Goal: Task Accomplishment & Management: Manage account settings

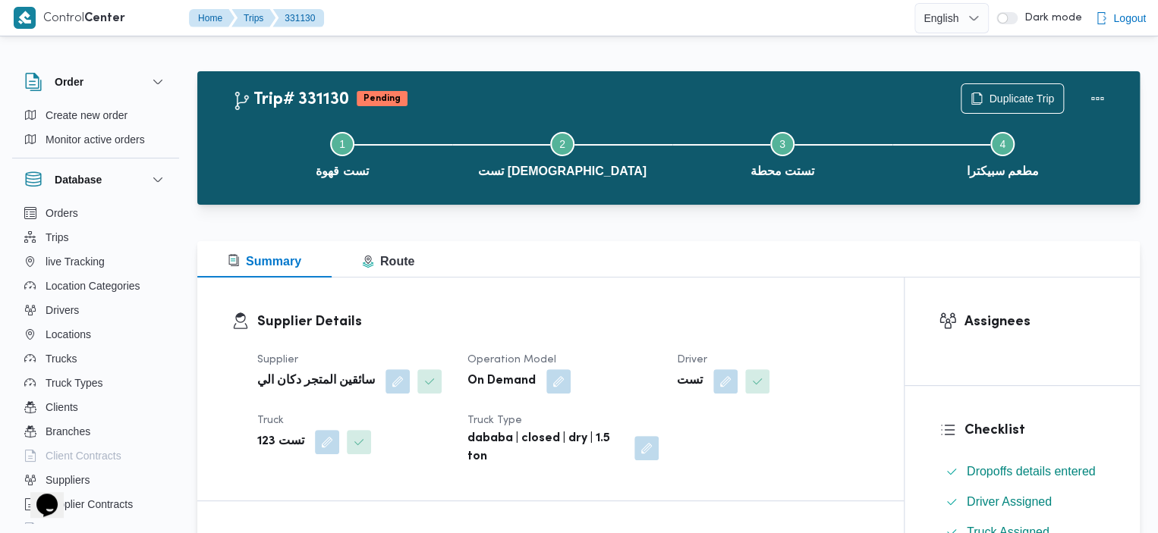
click at [992, 106] on div "Step 1 is incomplete 1 تست قهوة Step 2 is incomplete 2 تست مسجد Step 3 is incom…" at bounding box center [672, 153] width 898 height 97
click at [995, 95] on span "Duplicate Trip" at bounding box center [1020, 98] width 65 height 18
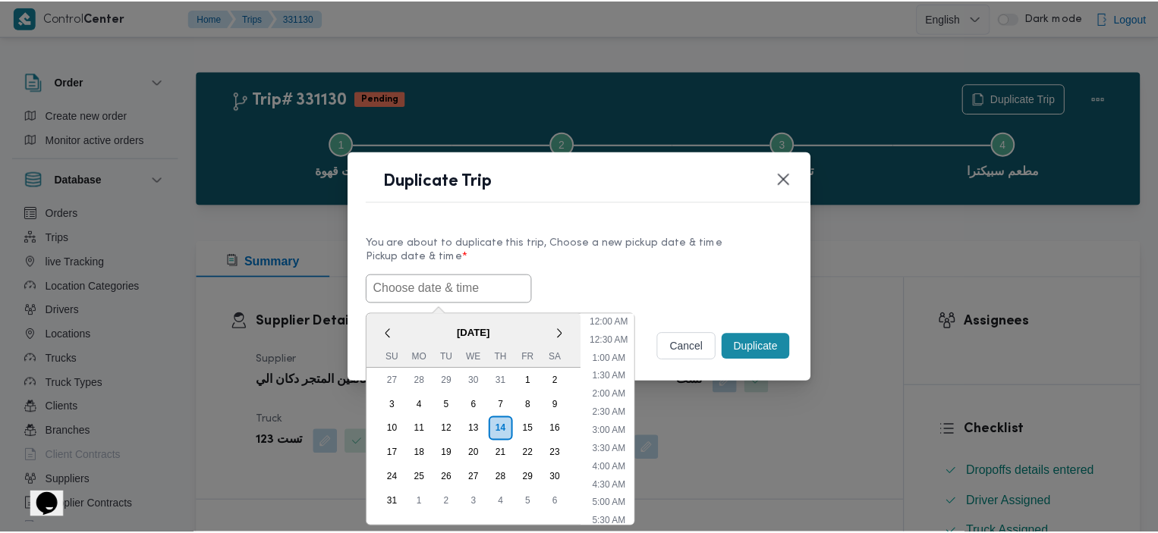
scroll to position [303, 0]
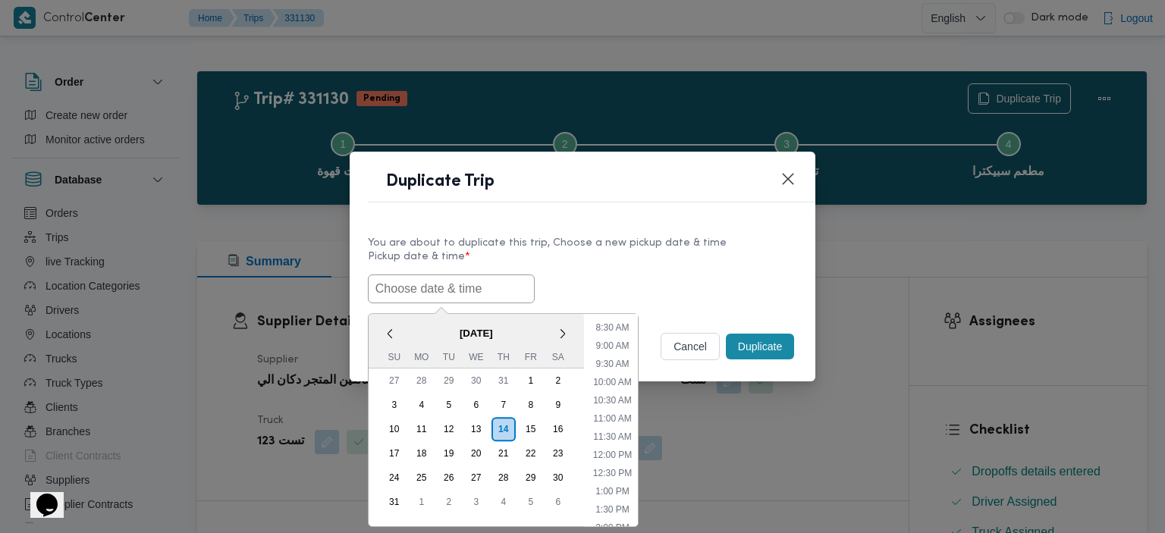
click at [464, 279] on input "text" at bounding box center [451, 289] width 167 height 29
click at [616, 429] on li "11:30 AM" at bounding box center [612, 436] width 51 height 15
type input "14/08/2025 11:30AM"
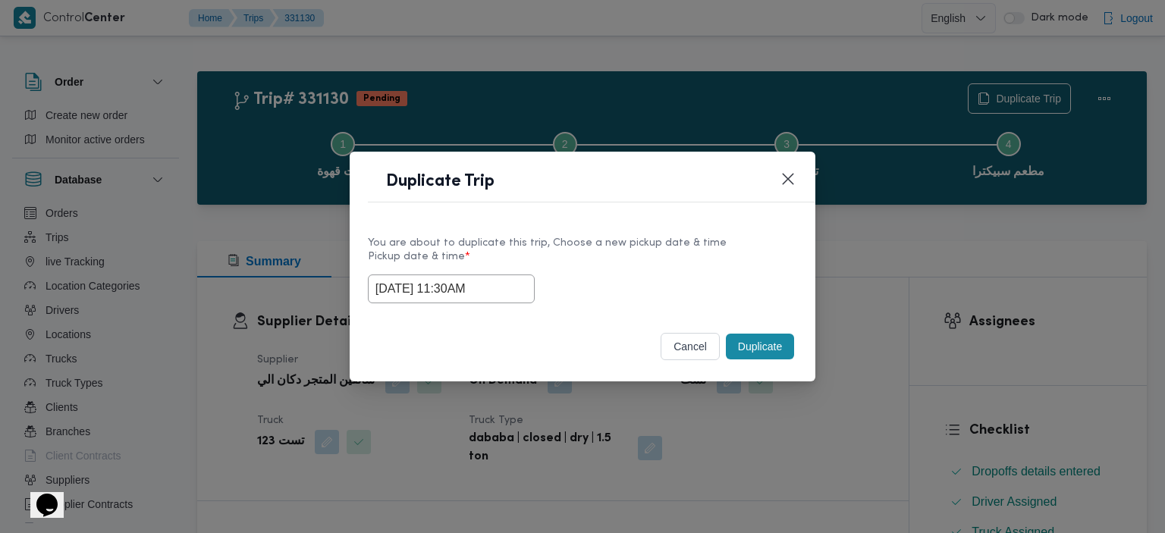
click at [778, 347] on button "Duplicate" at bounding box center [760, 347] width 68 height 26
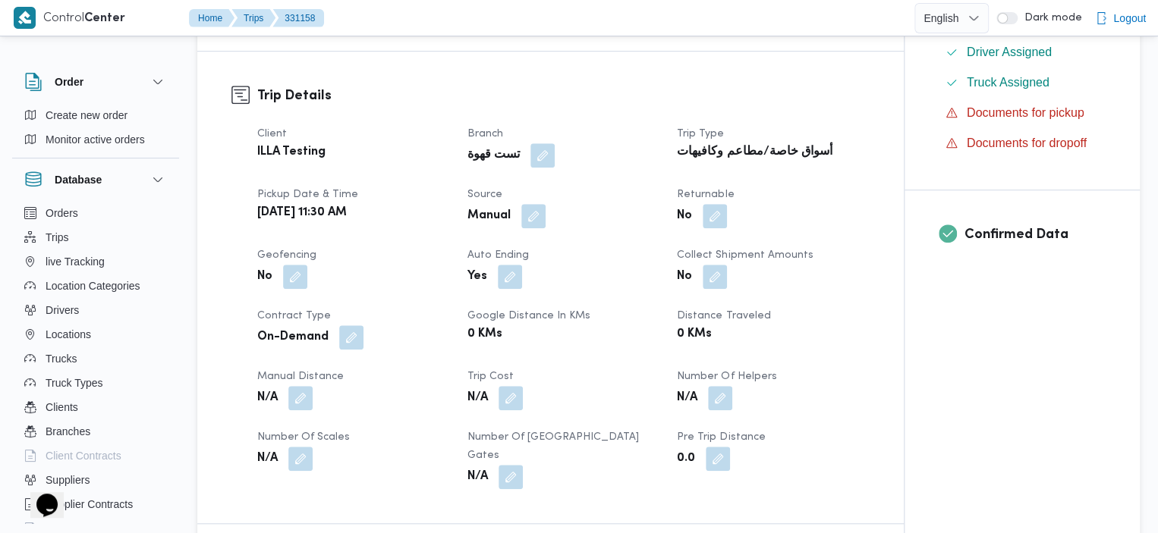
scroll to position [421, 0]
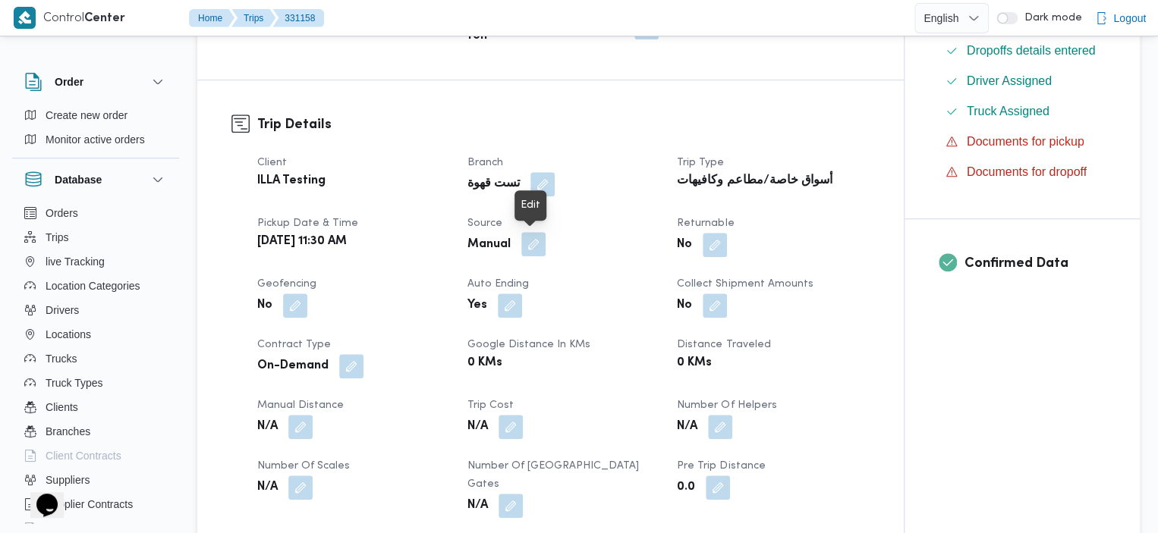
click at [531, 254] on button "button" at bounding box center [533, 244] width 24 height 24
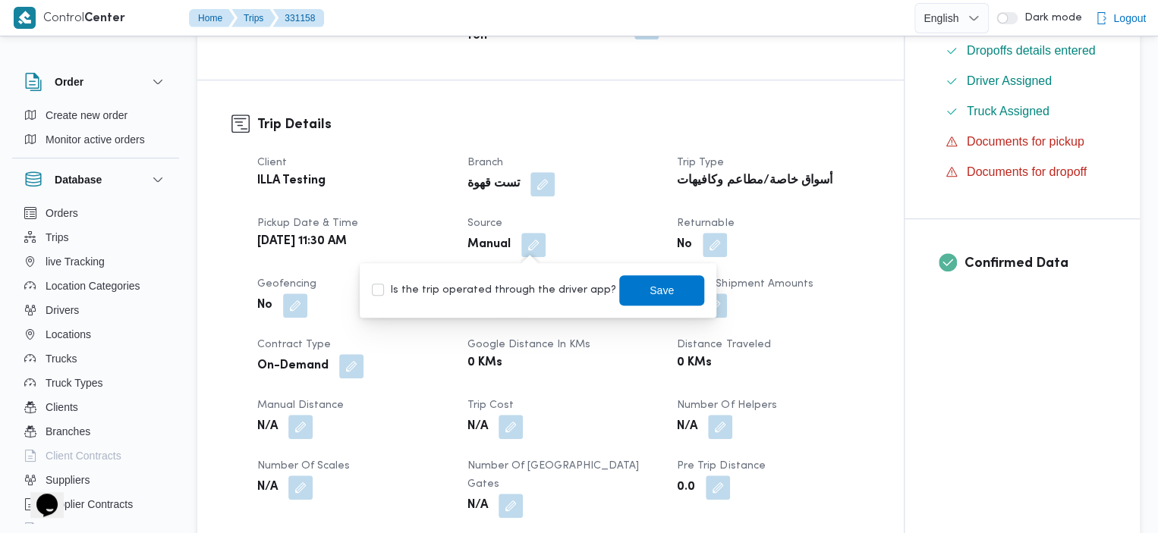
click at [382, 288] on label "Is the trip operated through the driver app?" at bounding box center [494, 290] width 244 height 18
checkbox input "true"
click at [666, 286] on span "Save" at bounding box center [661, 290] width 85 height 30
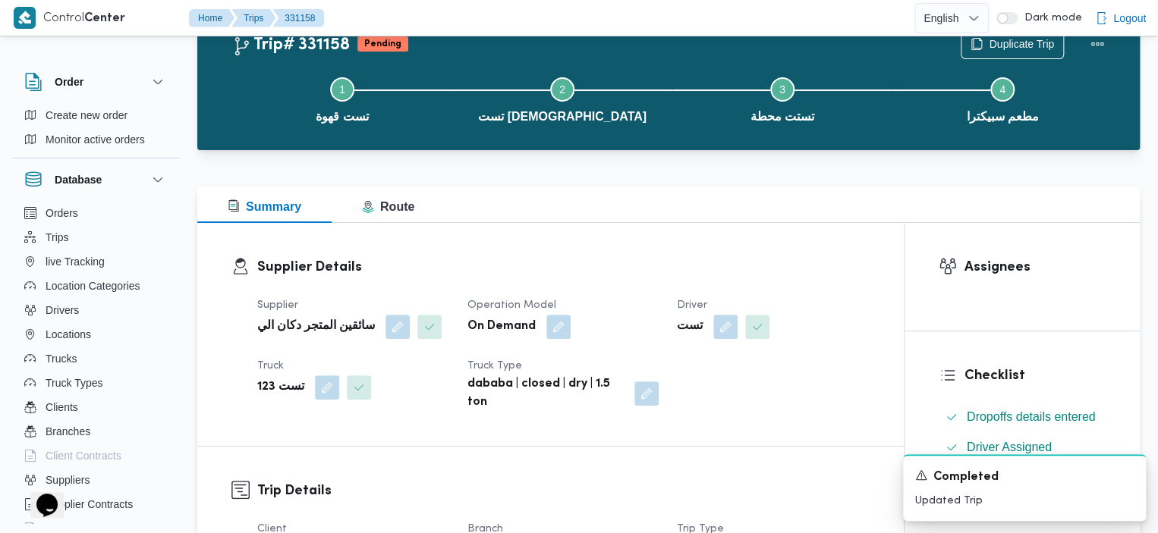
scroll to position [64, 0]
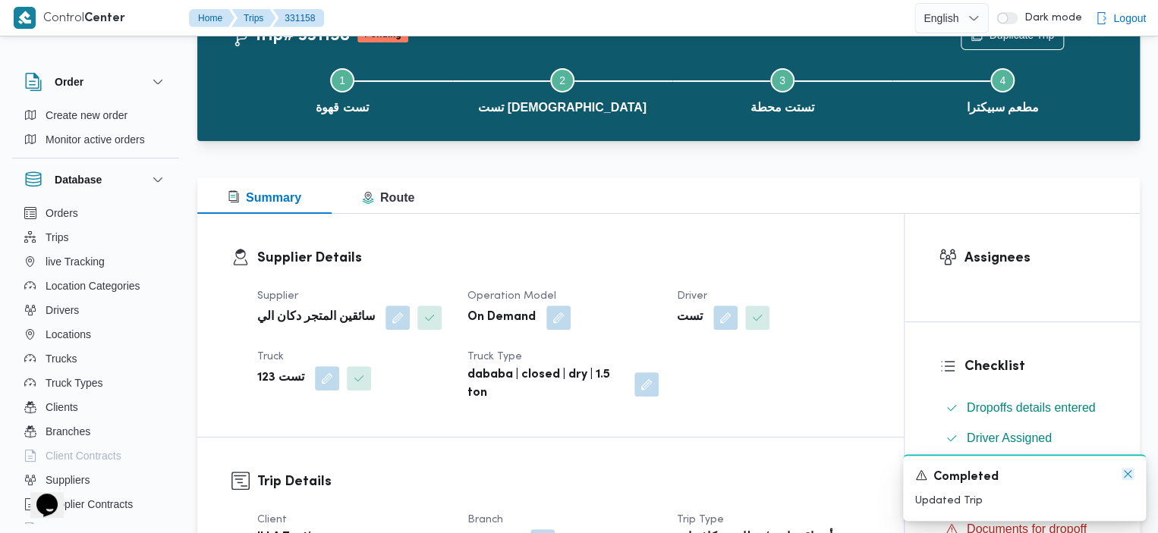
click at [1124, 476] on icon "Dismiss toast" at bounding box center [1127, 474] width 12 height 12
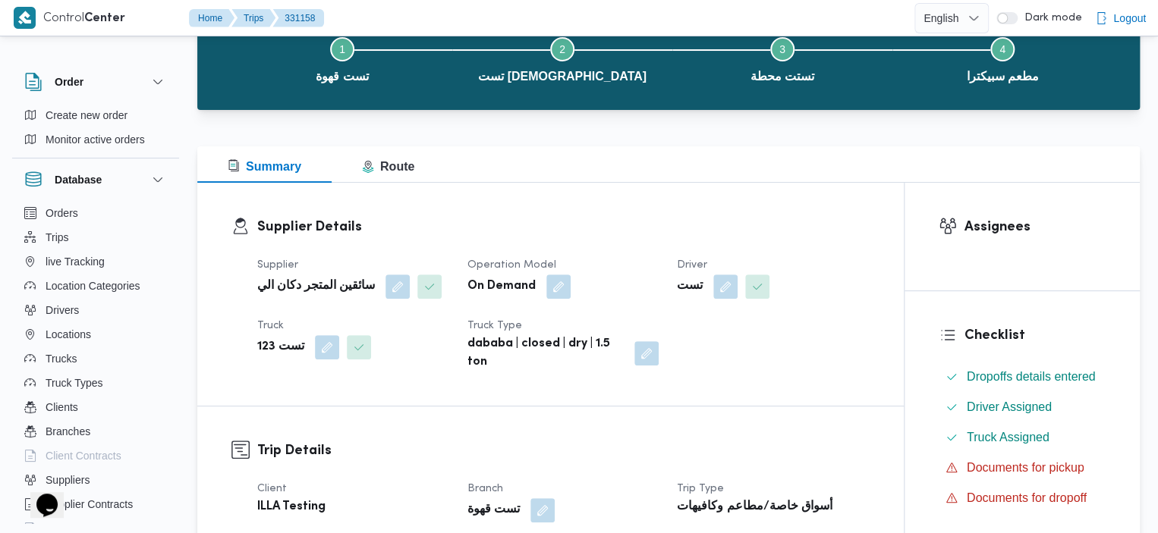
scroll to position [77, 0]
